Goal: Transaction & Acquisition: Download file/media

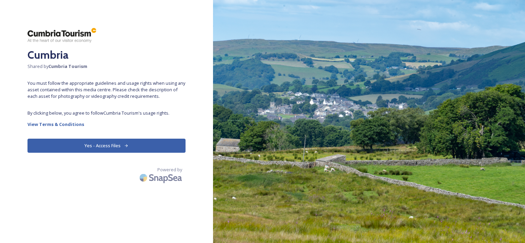
click at [105, 144] on button "Yes - Access Files" at bounding box center [107, 146] width 158 height 14
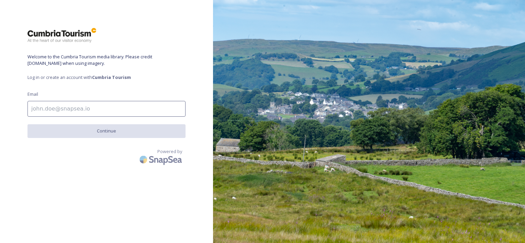
click at [83, 111] on input at bounding box center [107, 109] width 158 height 16
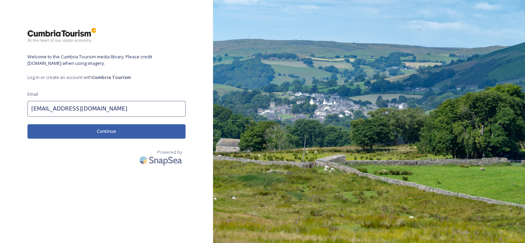
type input "[EMAIL_ADDRESS][DOMAIN_NAME]"
click at [102, 130] on button "Continue" at bounding box center [107, 131] width 158 height 14
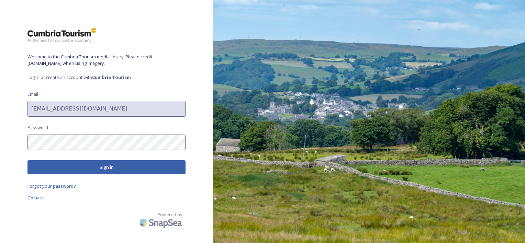
click at [97, 167] on button "Sign in" at bounding box center [107, 168] width 158 height 14
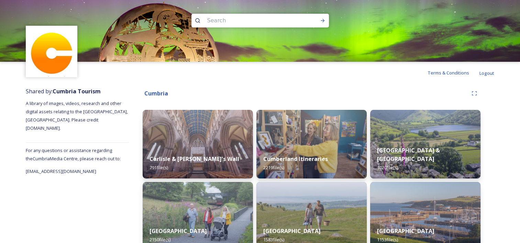
click at [247, 22] on input at bounding box center [251, 20] width 94 height 15
type input "christmas"
click at [325, 21] on icon at bounding box center [323, 21] width 6 height 6
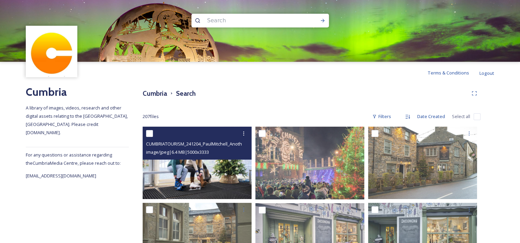
click at [194, 167] on img at bounding box center [197, 163] width 109 height 73
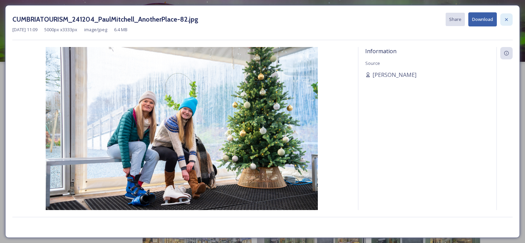
click at [506, 20] on icon at bounding box center [506, 19] width 3 height 3
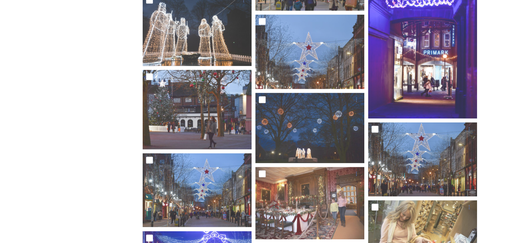
scroll to position [3697, 0]
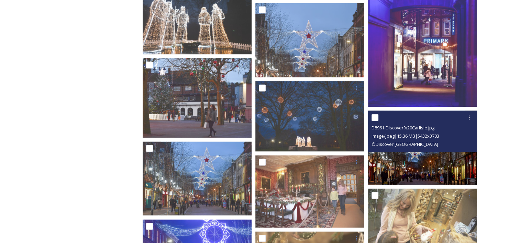
click at [428, 163] on img at bounding box center [422, 148] width 109 height 74
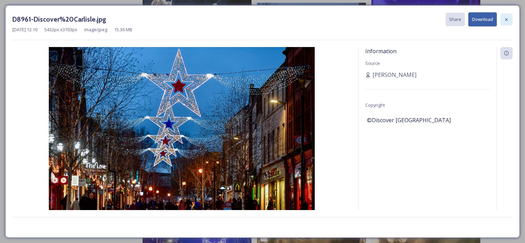
click at [508, 21] on icon at bounding box center [507, 20] width 6 height 6
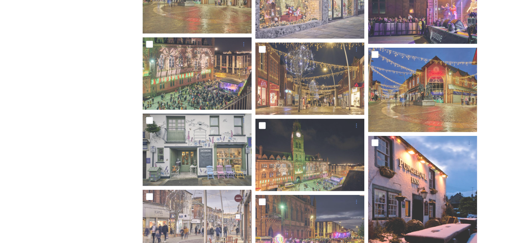
scroll to position [4629, 0]
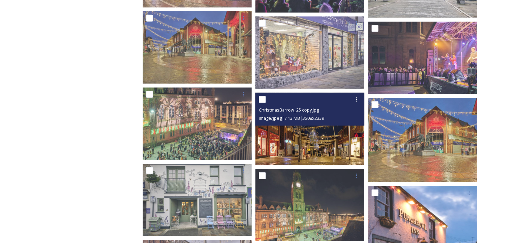
click at [324, 143] on img at bounding box center [309, 129] width 109 height 73
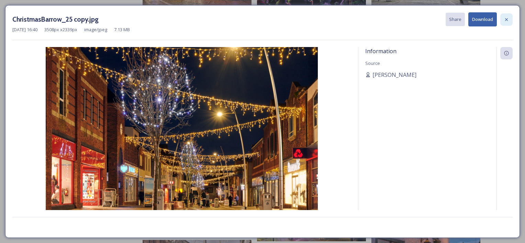
click at [509, 20] on icon at bounding box center [507, 20] width 6 height 6
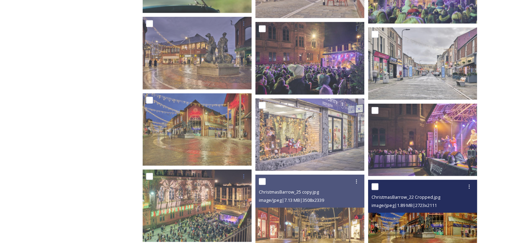
scroll to position [4526, 0]
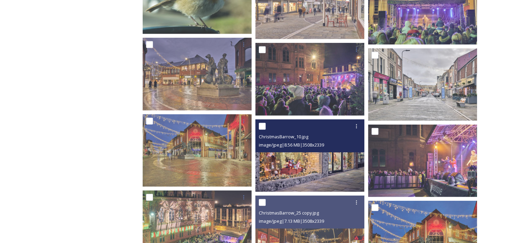
click at [325, 166] on img at bounding box center [309, 156] width 109 height 73
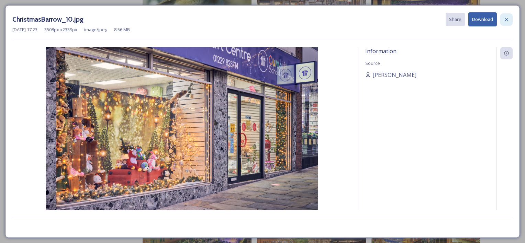
click at [506, 21] on icon at bounding box center [507, 20] width 6 height 6
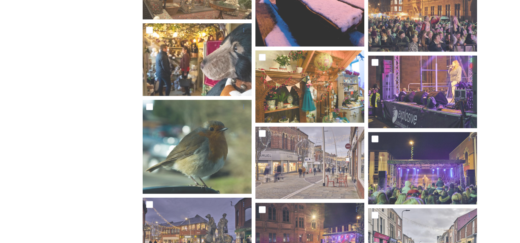
scroll to position [4354, 0]
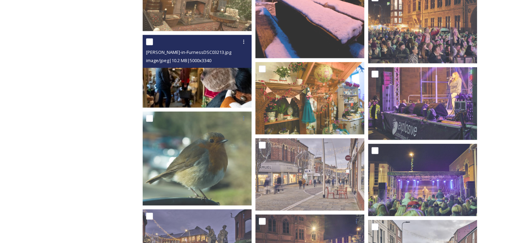
click at [193, 81] on img at bounding box center [197, 71] width 109 height 73
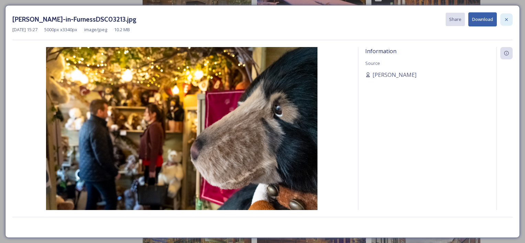
click at [509, 18] on icon at bounding box center [507, 20] width 6 height 6
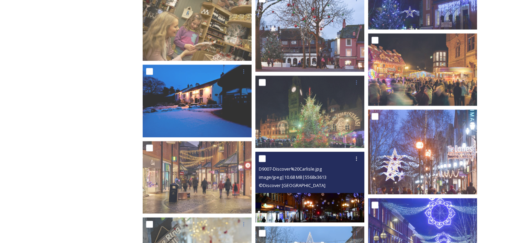
scroll to position [3357, 0]
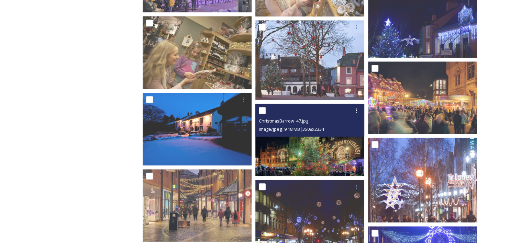
click at [305, 150] on img at bounding box center [309, 140] width 109 height 73
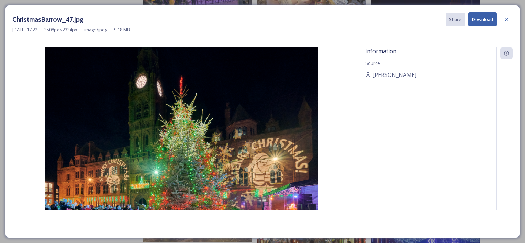
click at [488, 17] on button "Download" at bounding box center [483, 19] width 29 height 14
click at [510, 20] on div at bounding box center [507, 19] width 12 height 12
